Goal: Task Accomplishment & Management: Manage account settings

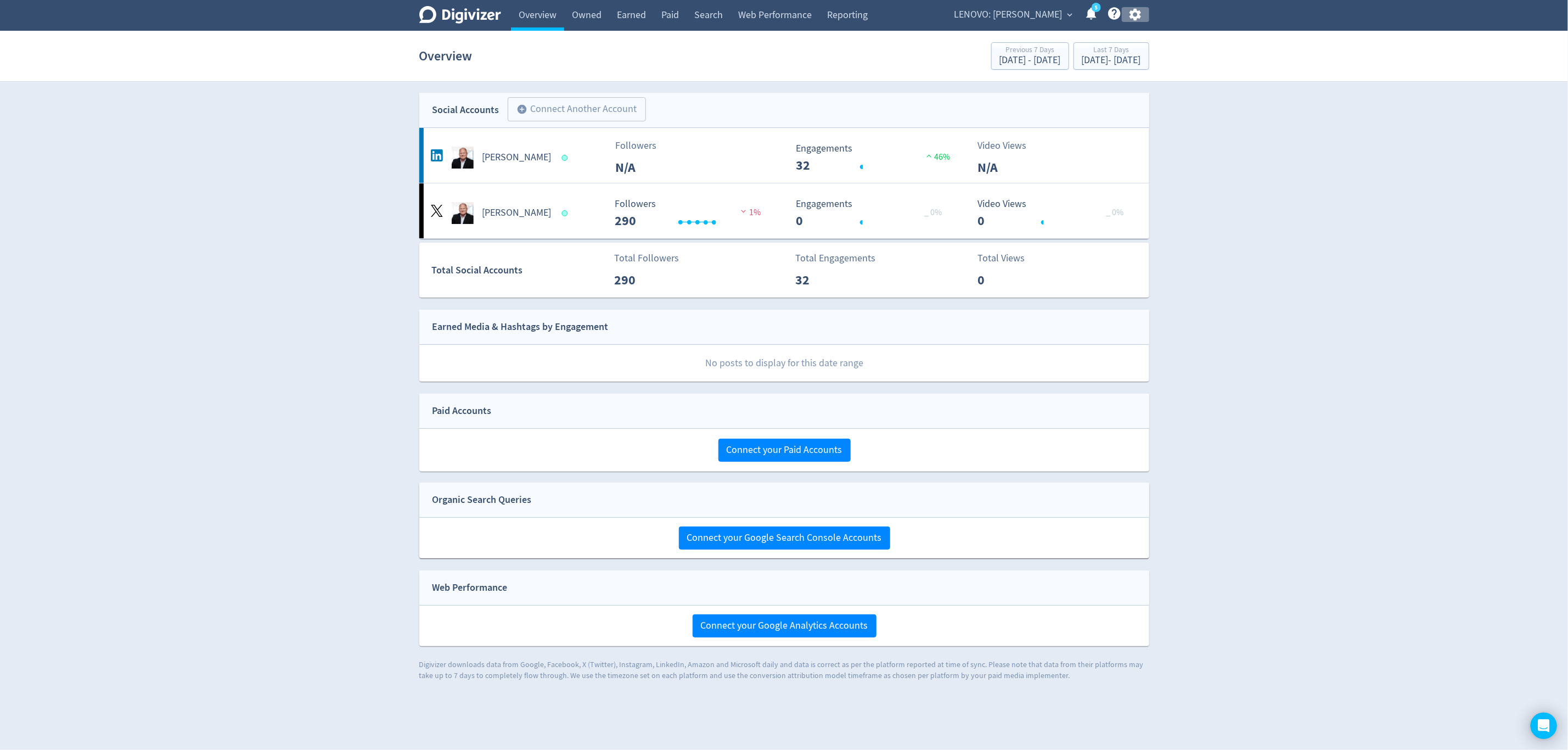
click at [1135, 15] on icon "button" at bounding box center [1136, 14] width 15 height 15
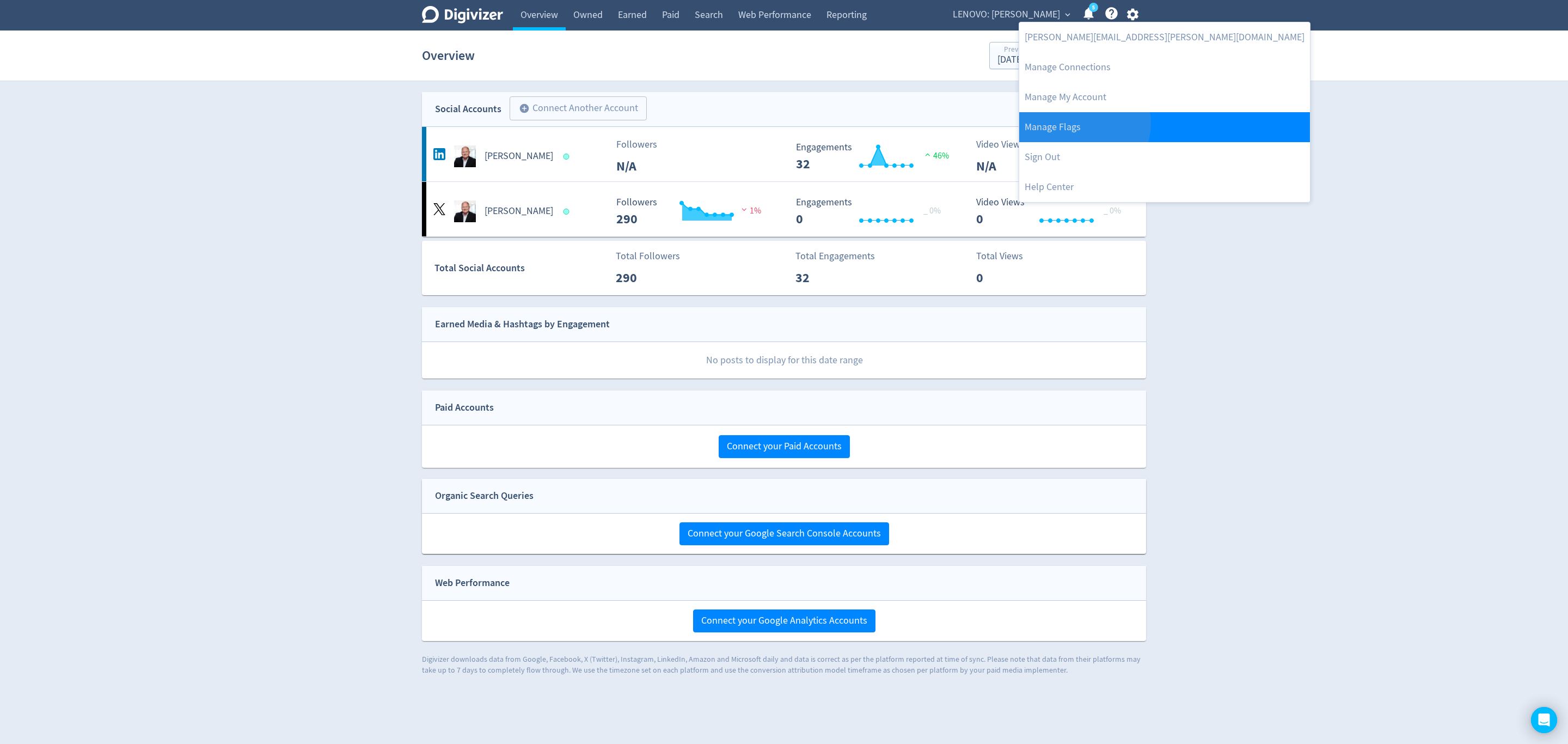
click at [1083, 123] on link "Manage Flags" at bounding box center [1164, 127] width 291 height 30
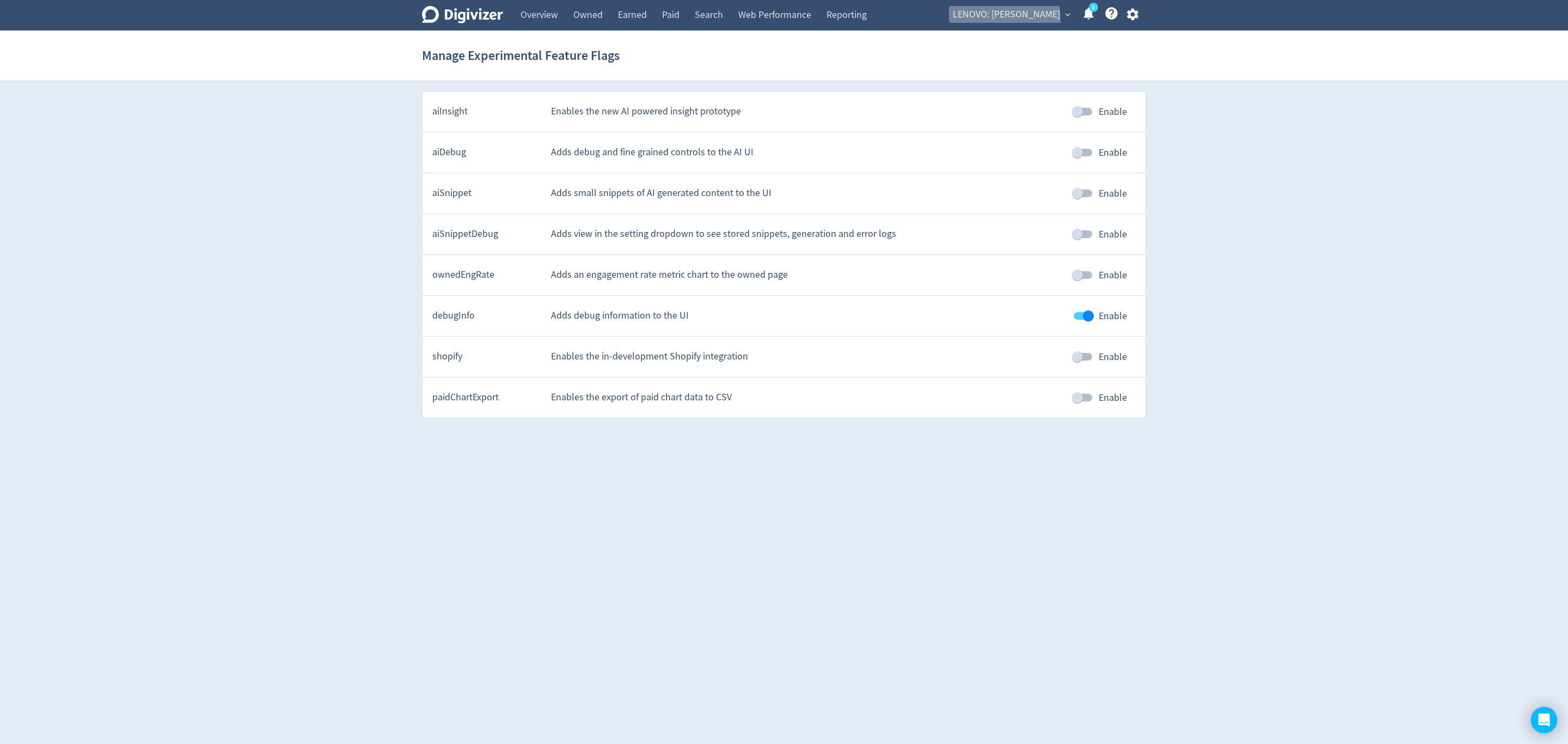
click at [997, 20] on span "LENOVO: [PERSON_NAME]" at bounding box center [1006, 15] width 107 height 17
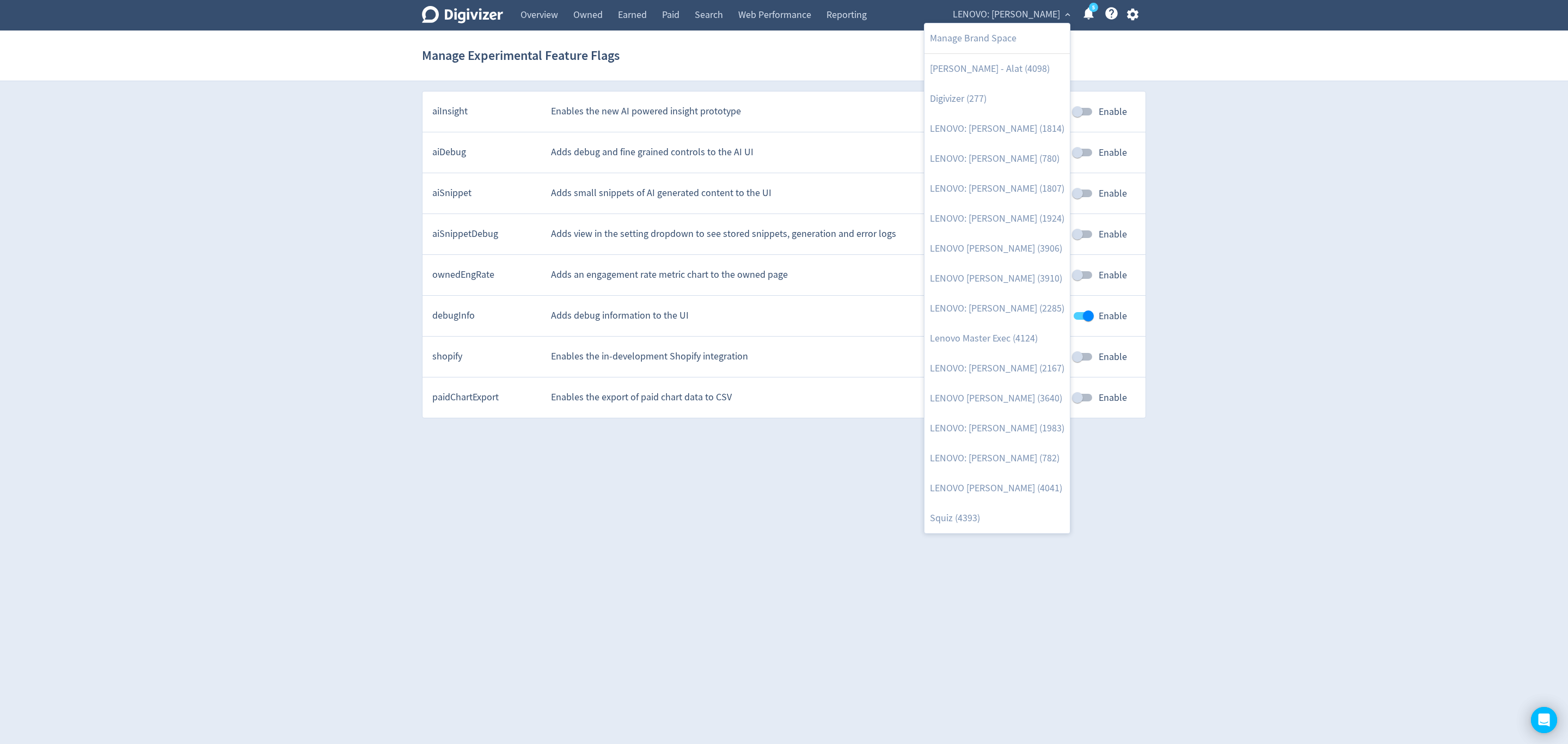
click at [1130, 18] on div at bounding box center [784, 372] width 1568 height 744
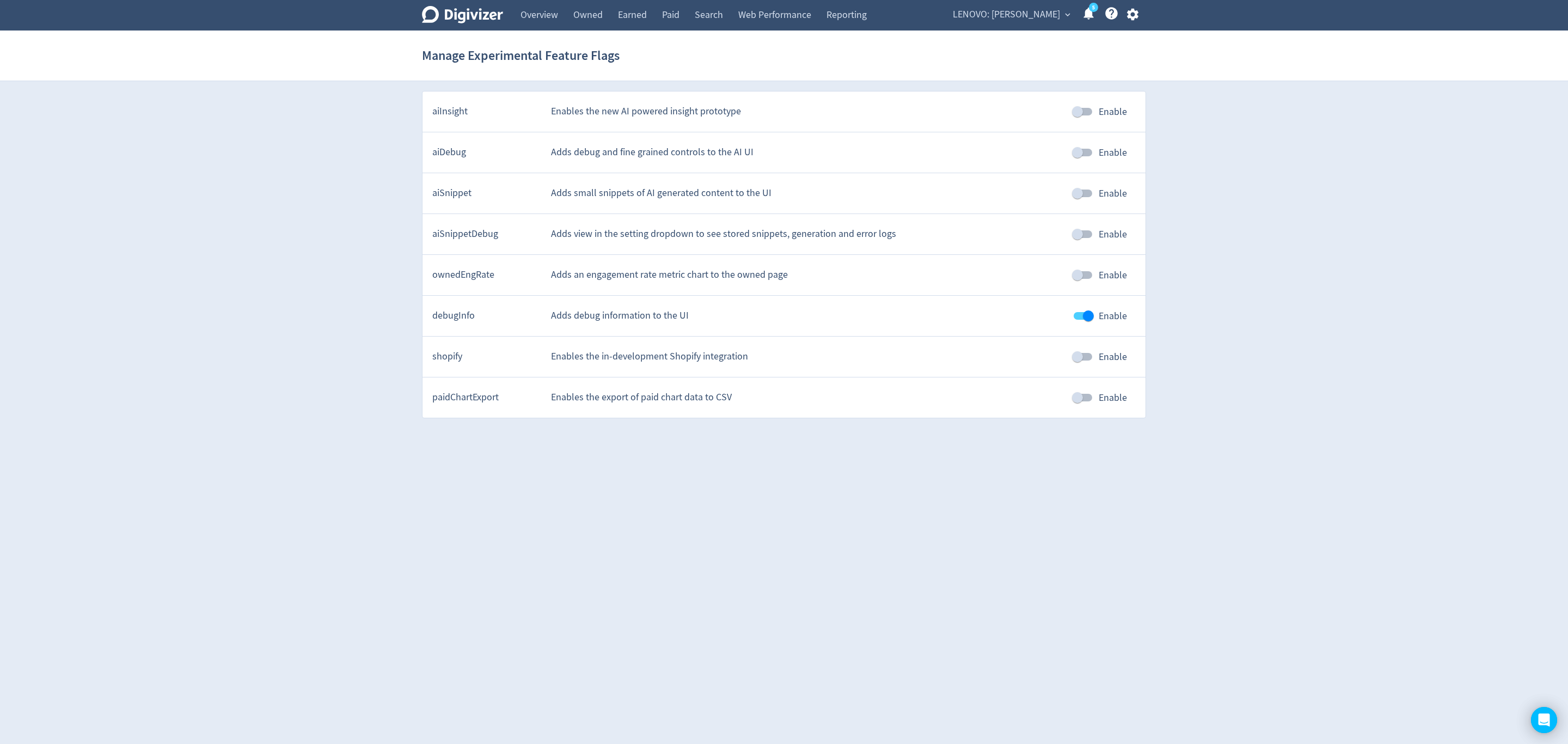
click at [1130, 18] on body "Digivizer Logo [PERSON_NAME] Logo Overview Owned Earned Paid Search Web Perform…" at bounding box center [784, 209] width 1568 height 418
click at [1130, 18] on icon "button" at bounding box center [1132, 14] width 12 height 12
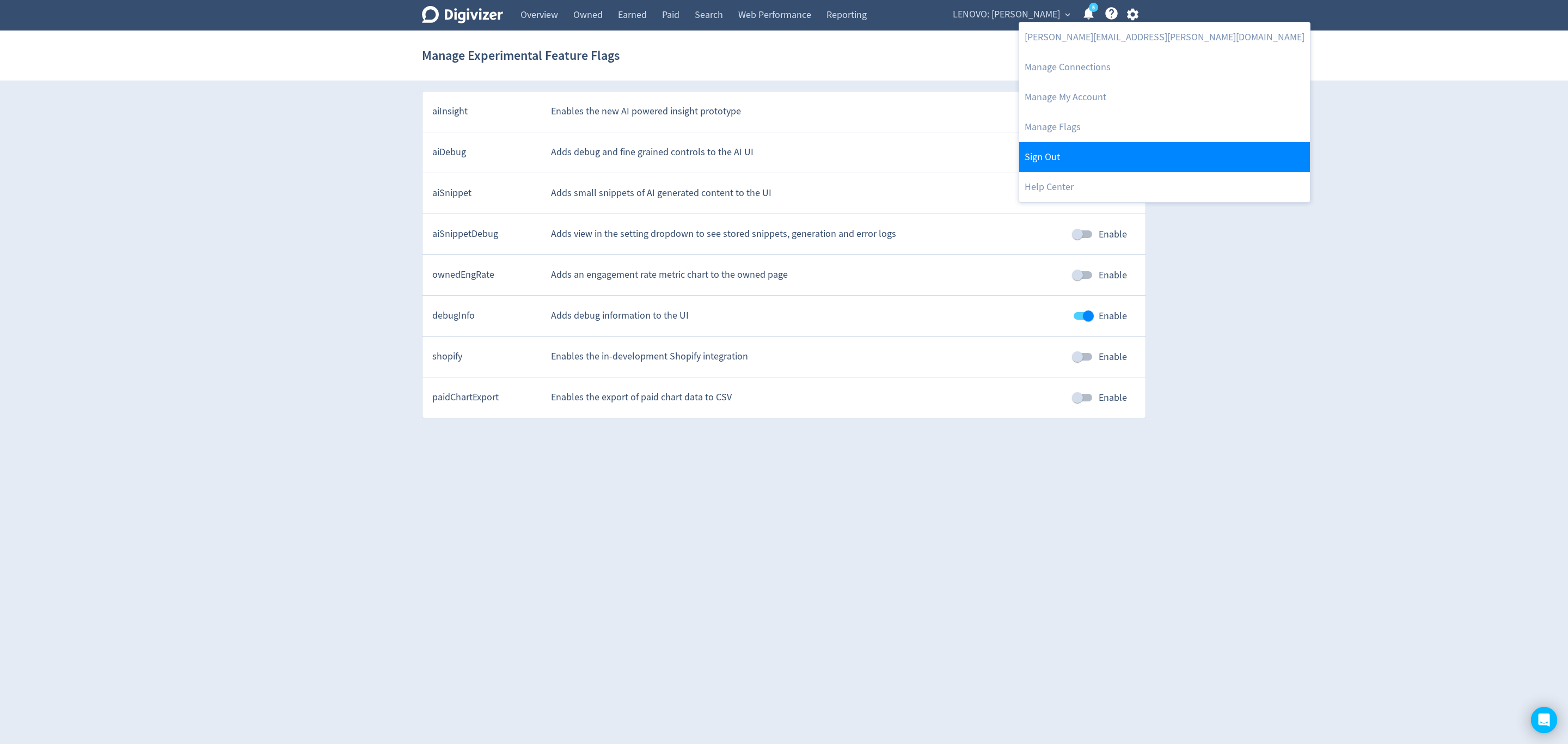
click at [1040, 154] on link "Sign Out" at bounding box center [1164, 157] width 291 height 30
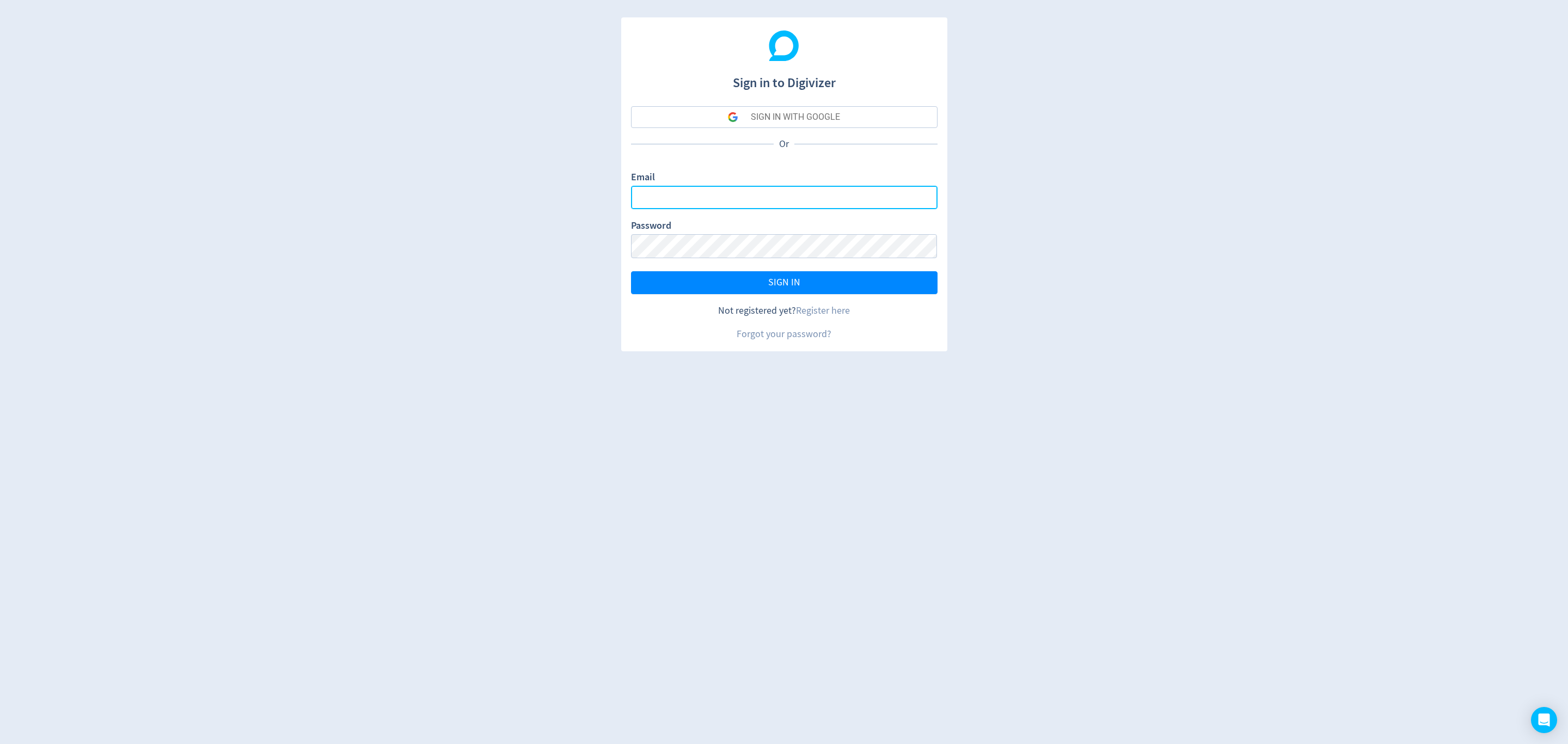
type input "[EMAIL_ADDRESS][PERSON_NAME][DOMAIN_NAME]"
click at [707, 294] on button "SIGN IN" at bounding box center [784, 282] width 307 height 23
